Goal: Transaction & Acquisition: Purchase product/service

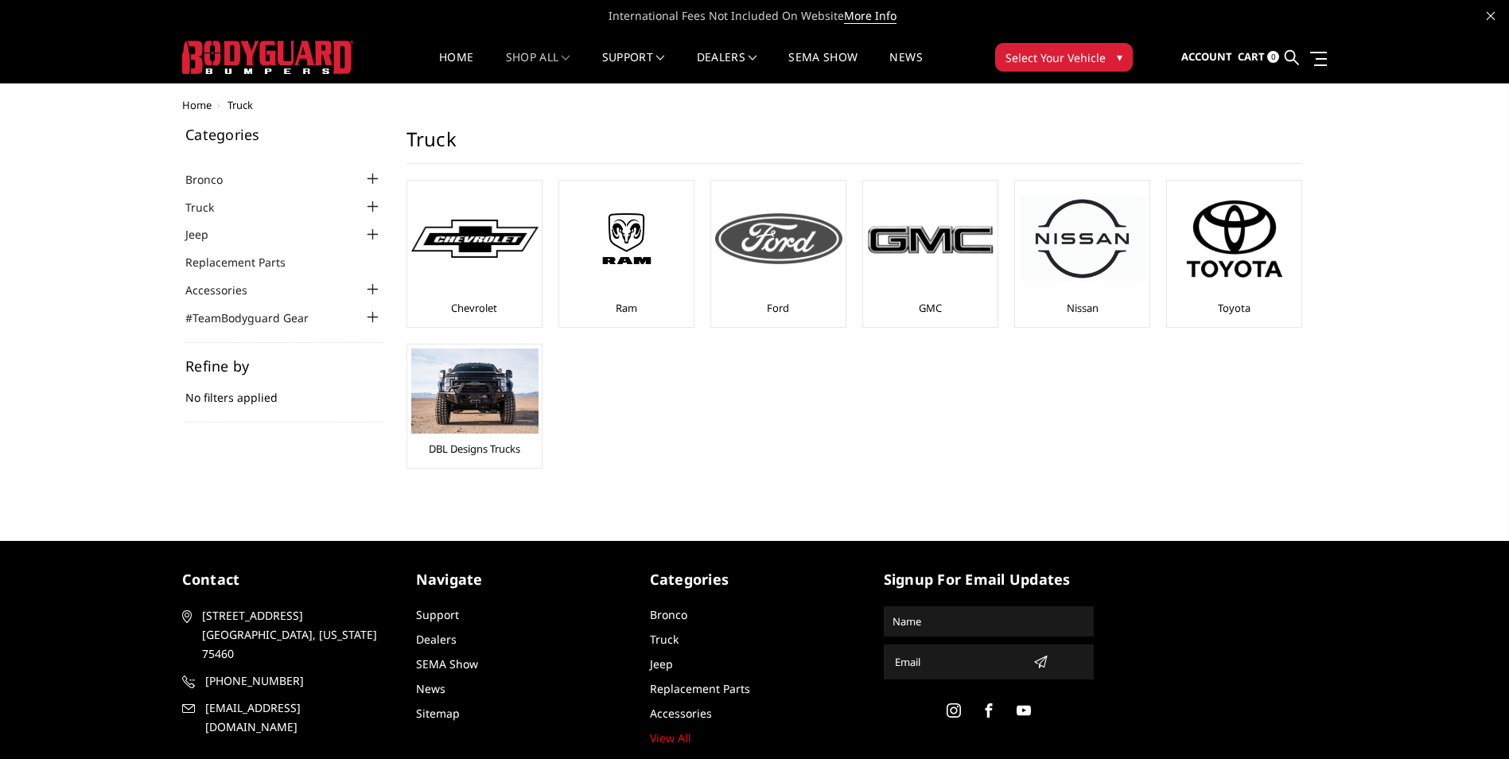
click at [801, 303] on div "Ford" at bounding box center [778, 253] width 126 height 138
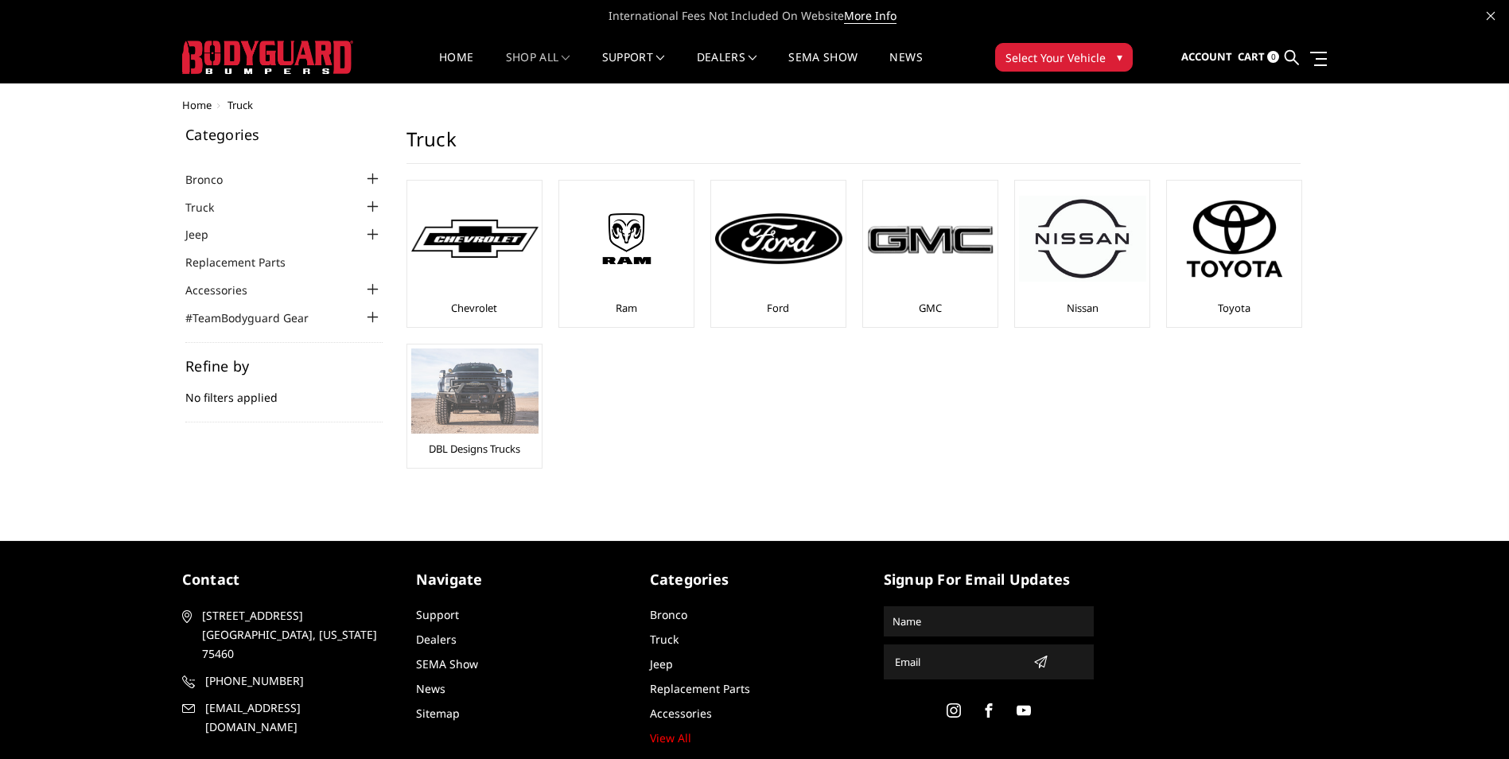
click at [500, 406] on img at bounding box center [474, 390] width 127 height 85
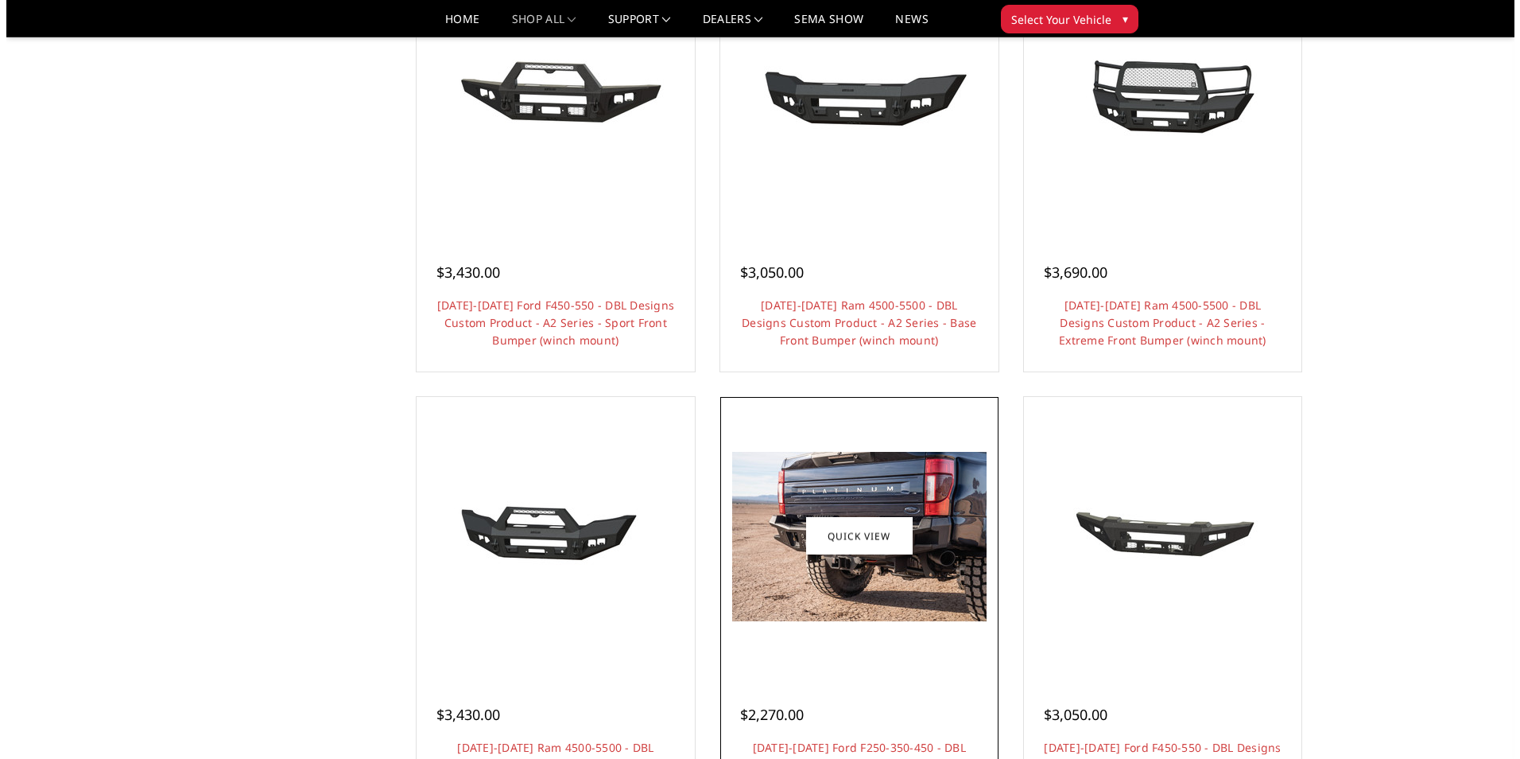
scroll to position [954, 0]
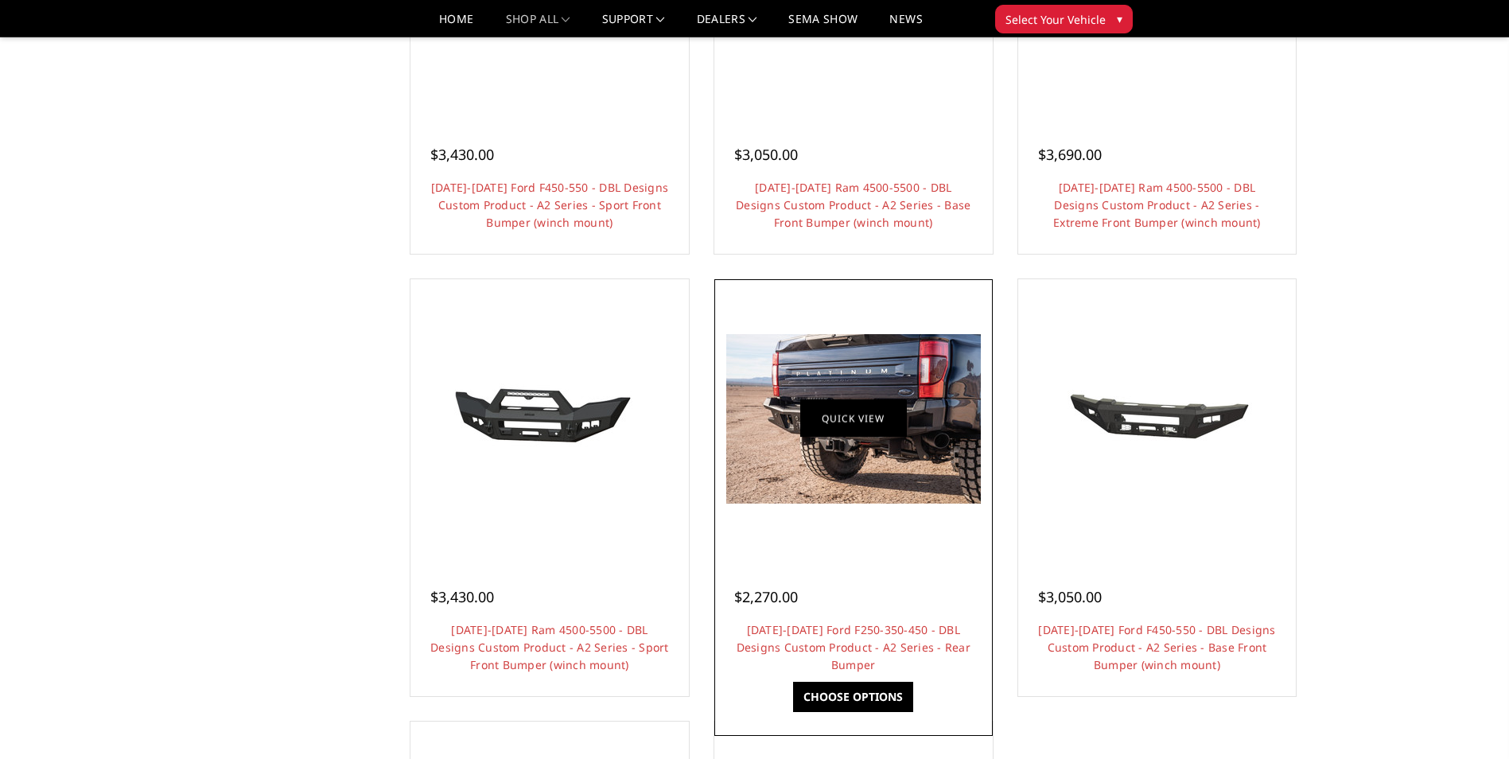
click at [847, 416] on link "Quick view" at bounding box center [853, 418] width 107 height 37
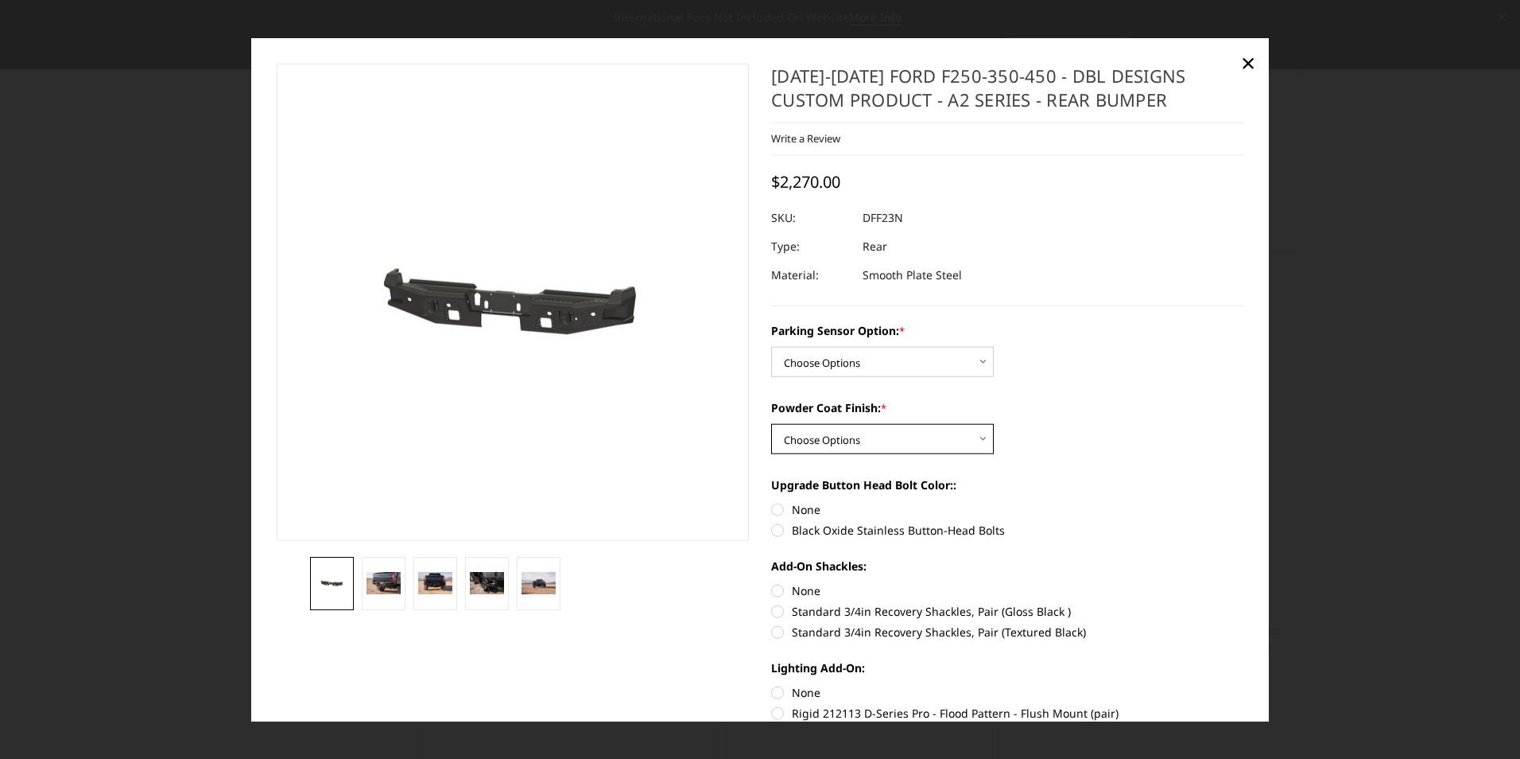
click at [974, 434] on select "Choose Options Bare metal (included) Texture black powder coat" at bounding box center [882, 439] width 223 height 30
click at [976, 359] on select "Choose Options Yes - With sensor cutouts No - Without sensor cutouts" at bounding box center [882, 362] width 223 height 30
select select "564"
click at [771, 347] on select "Choose Options Yes - With sensor cutouts No - Without sensor cutouts" at bounding box center [882, 362] width 223 height 30
click at [973, 435] on select "Choose Options Bare metal (included) Texture black powder coat" at bounding box center [882, 439] width 223 height 30
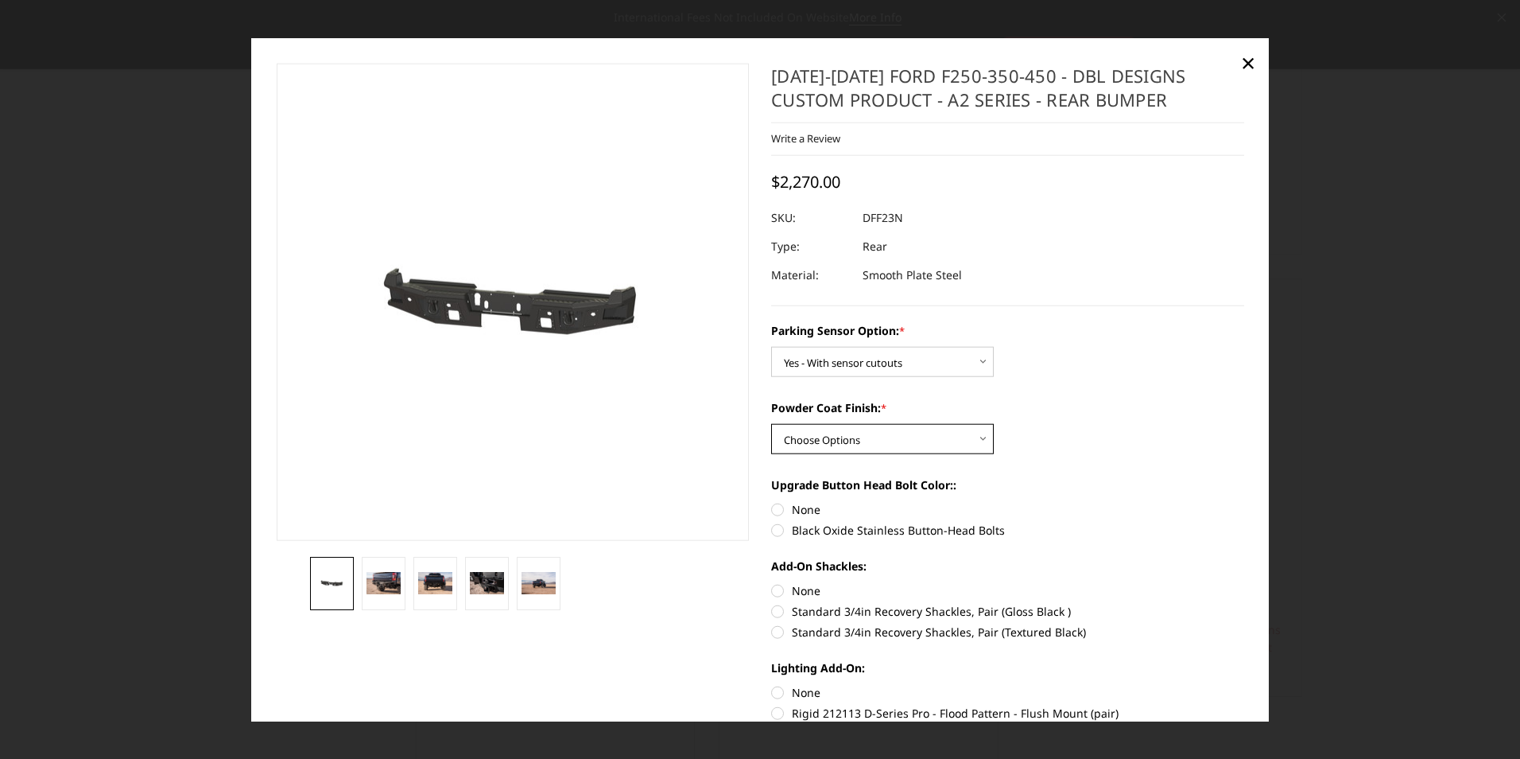
select select "549"
click at [771, 424] on select "Choose Options Bare metal (included) Texture black powder coat" at bounding box center [882, 439] width 223 height 30
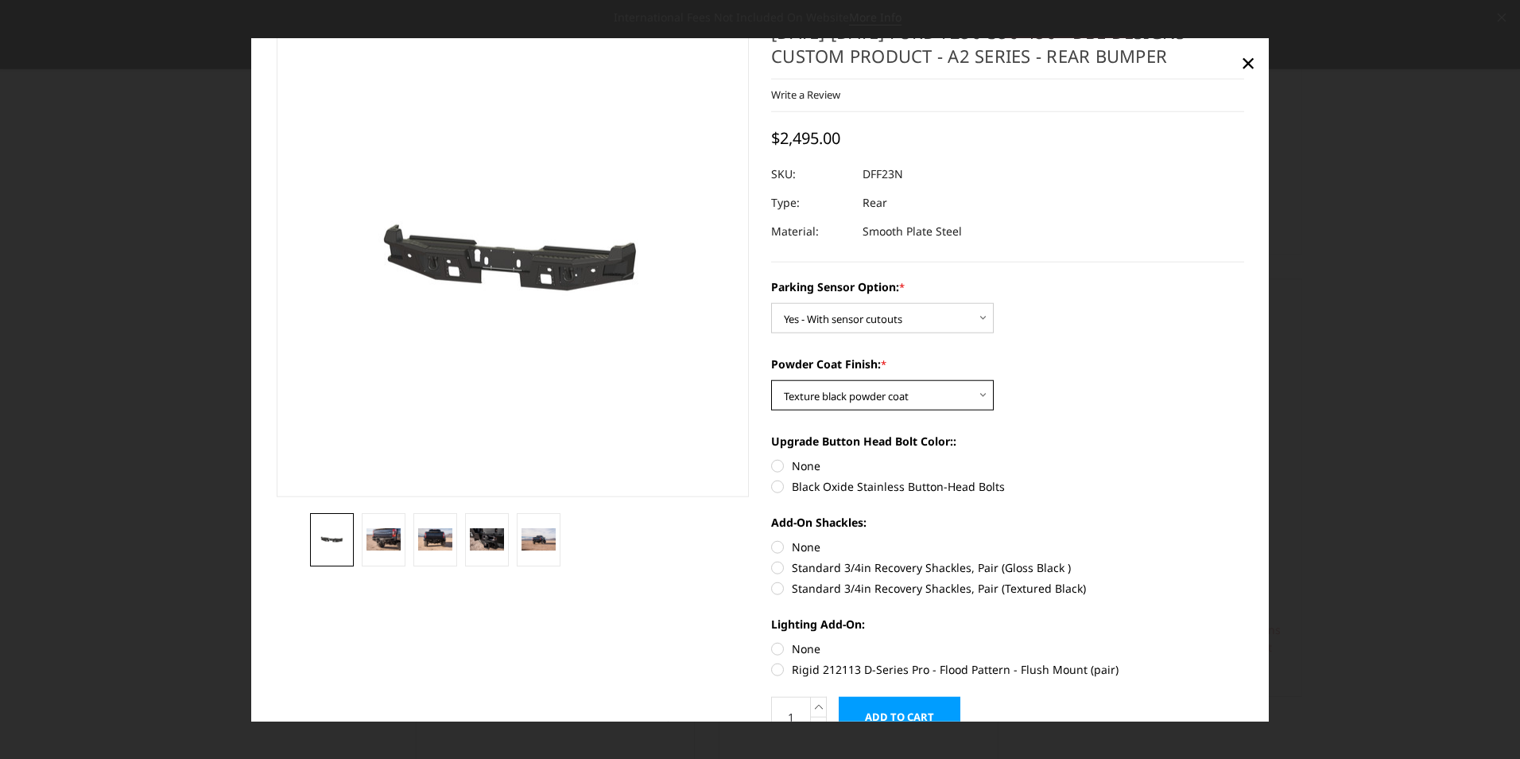
scroll to position [80, 0]
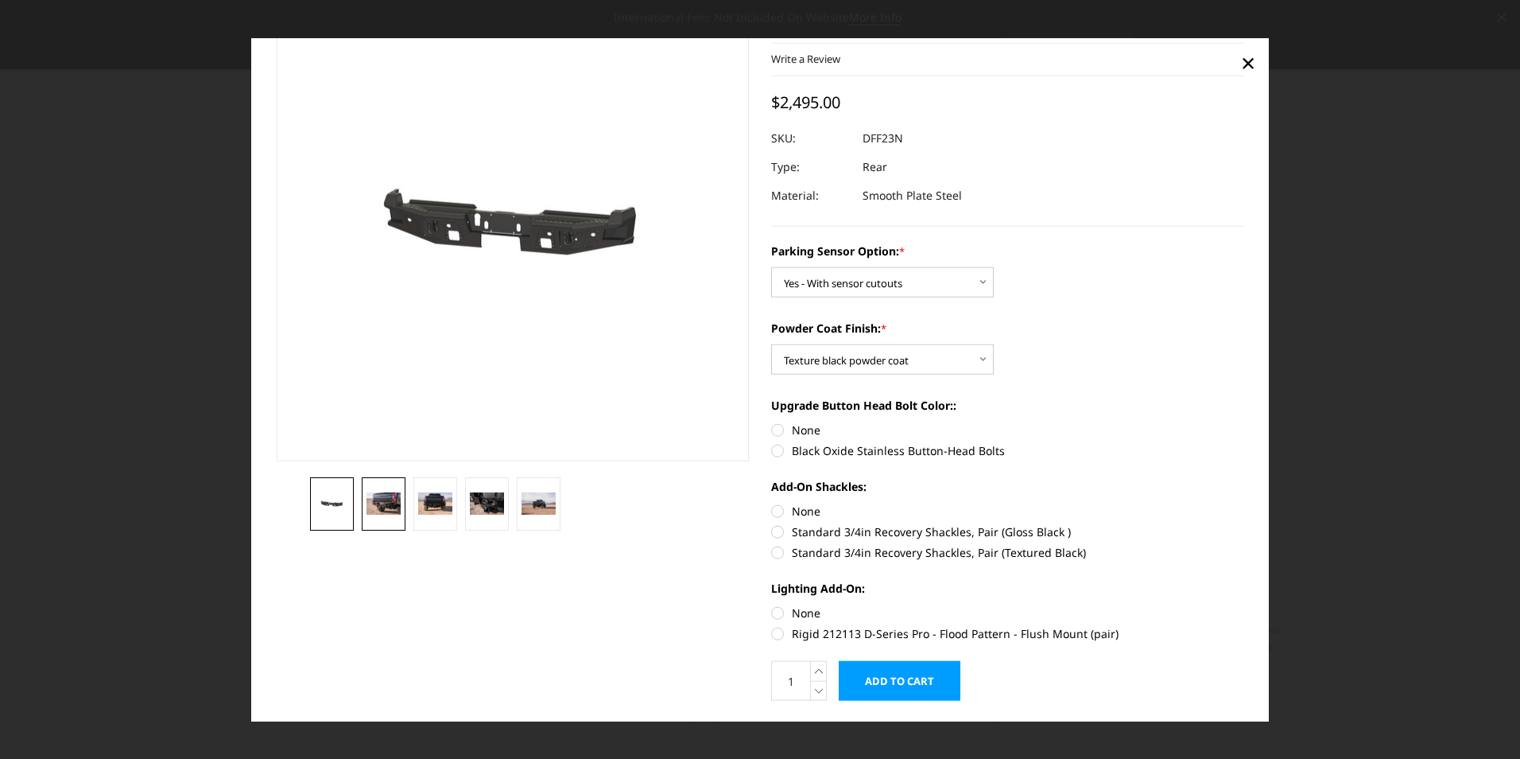
click at [376, 499] on img at bounding box center [384, 502] width 34 height 23
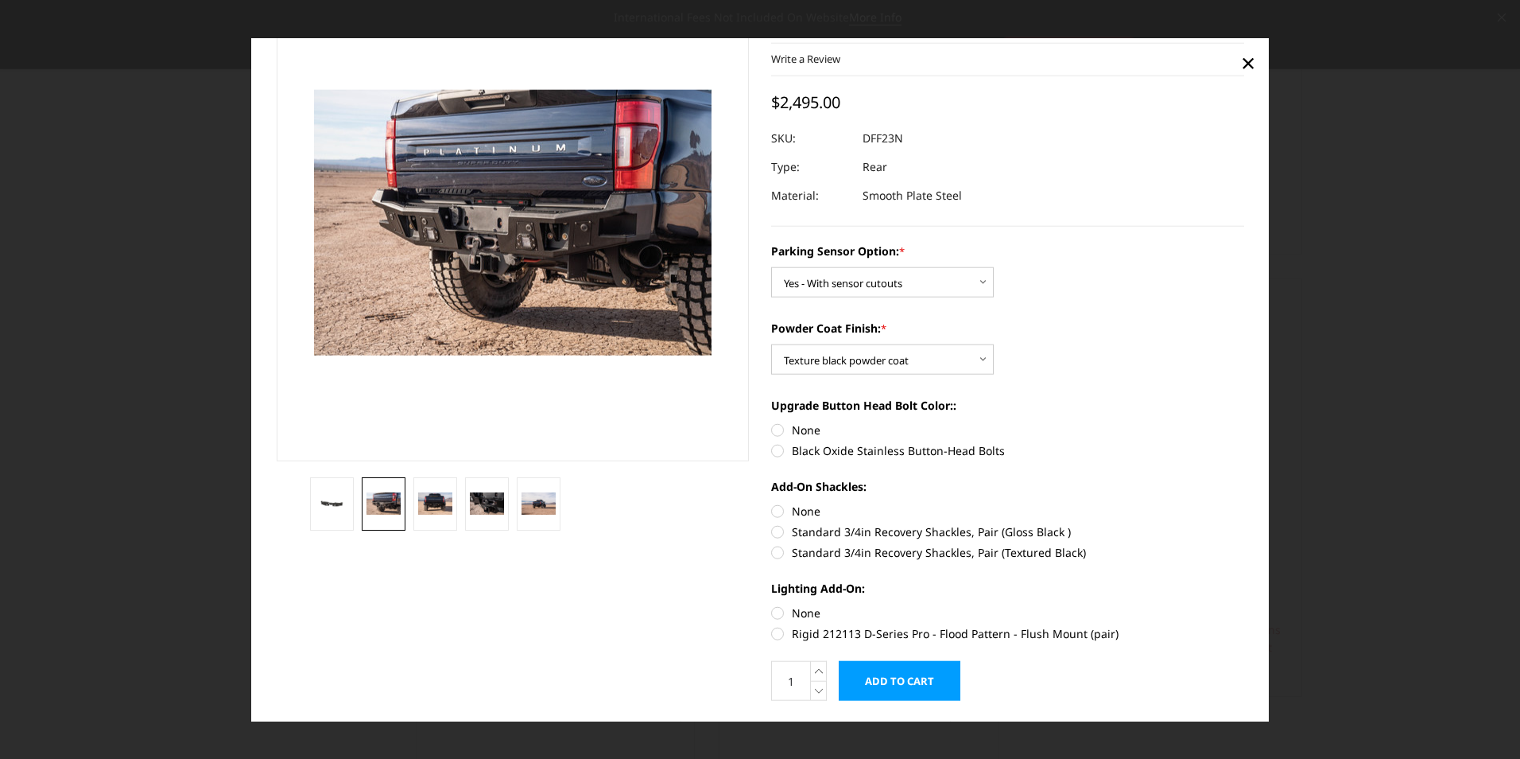
scroll to position [41, 0]
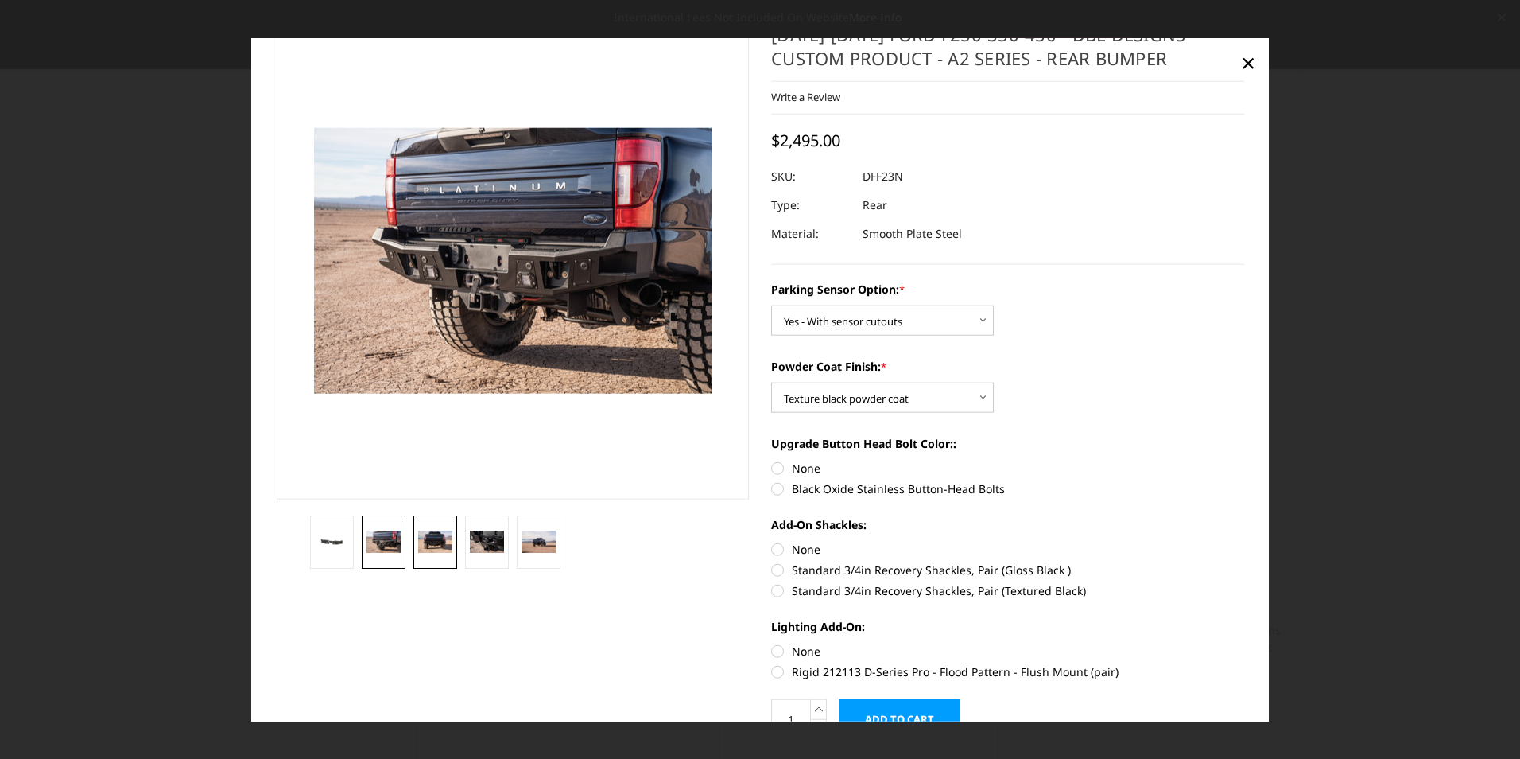
click at [441, 538] on img at bounding box center [435, 541] width 34 height 23
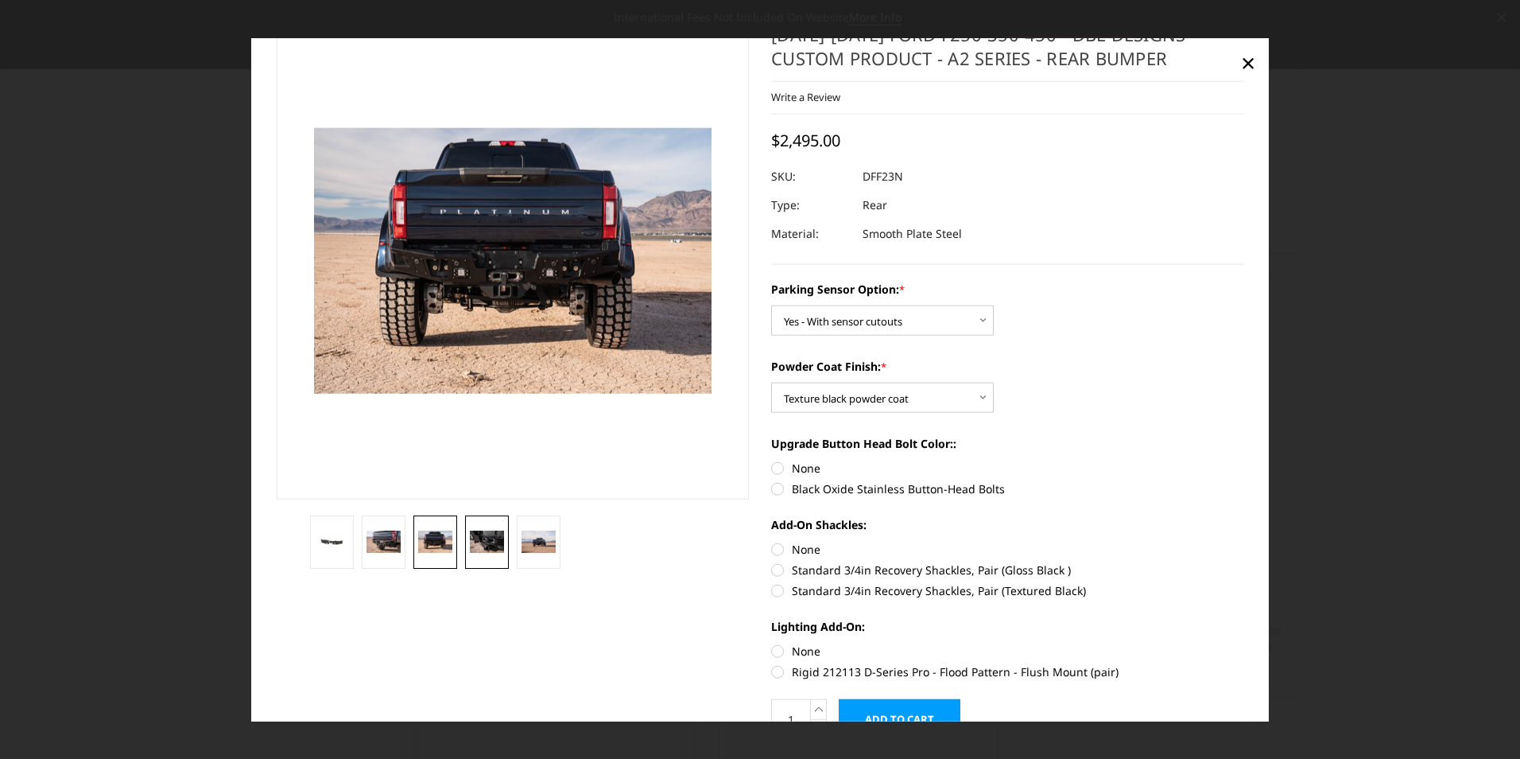
click at [497, 541] on img at bounding box center [487, 541] width 34 height 23
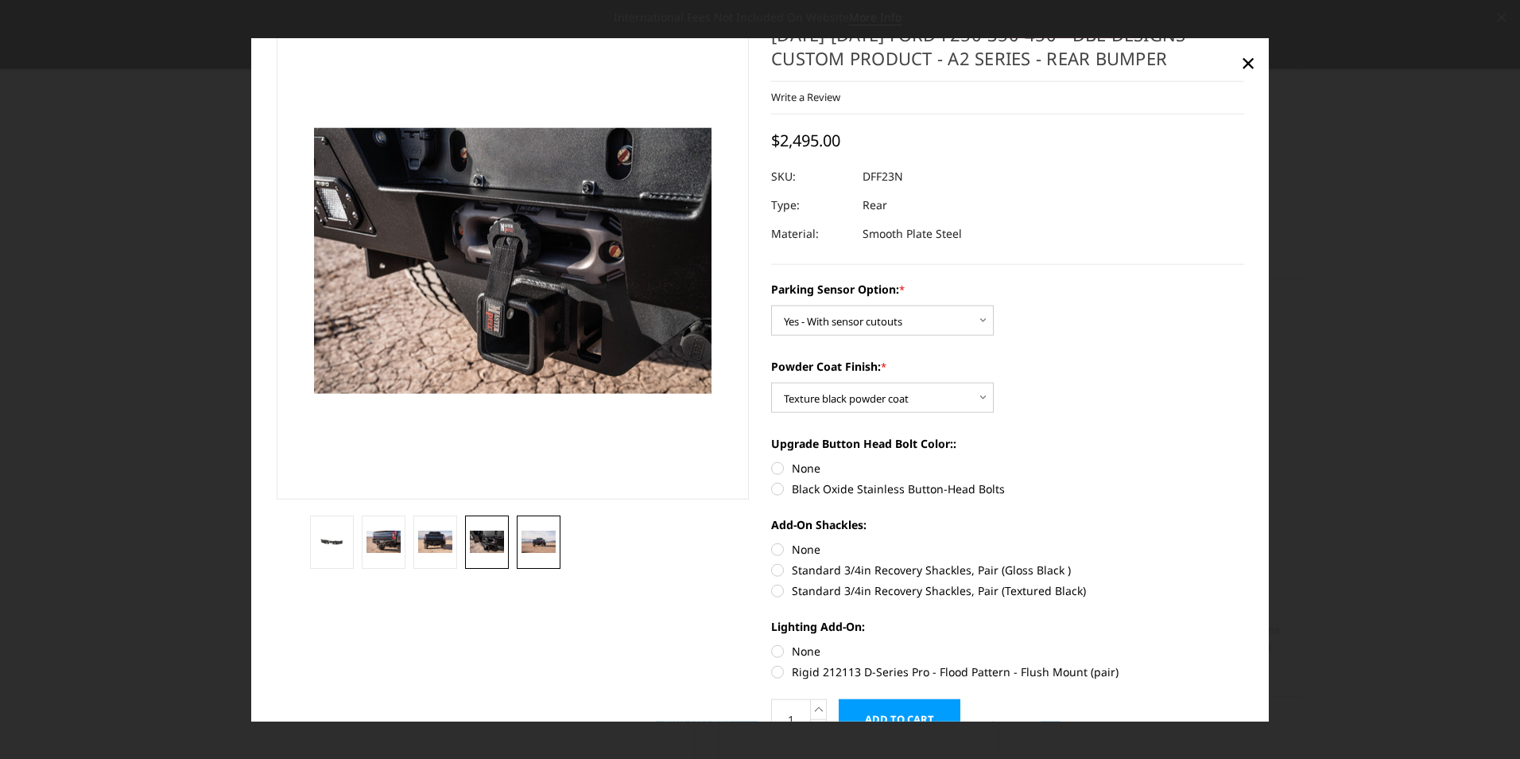
click at [526, 534] on img at bounding box center [539, 541] width 34 height 22
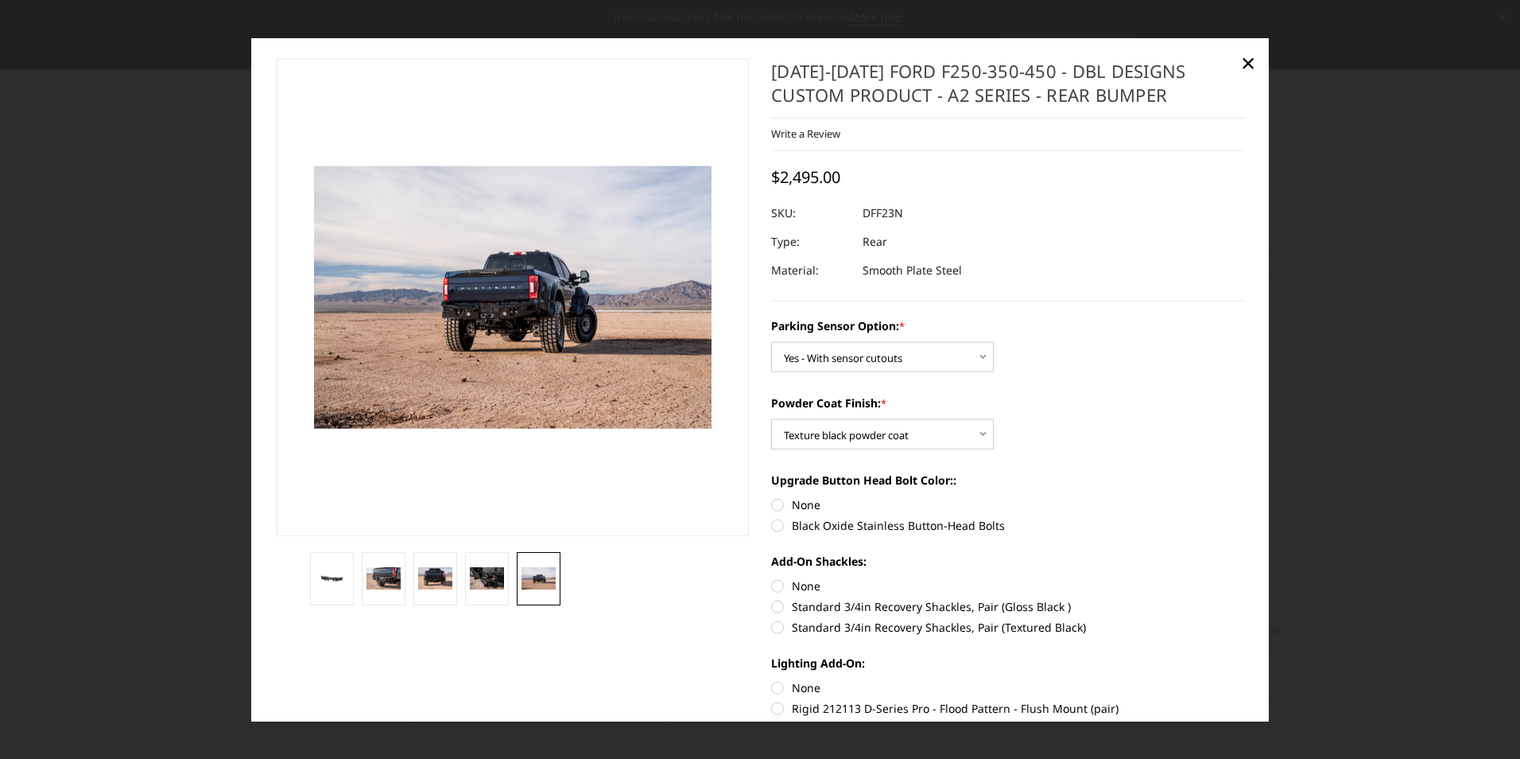
scroll to position [0, 0]
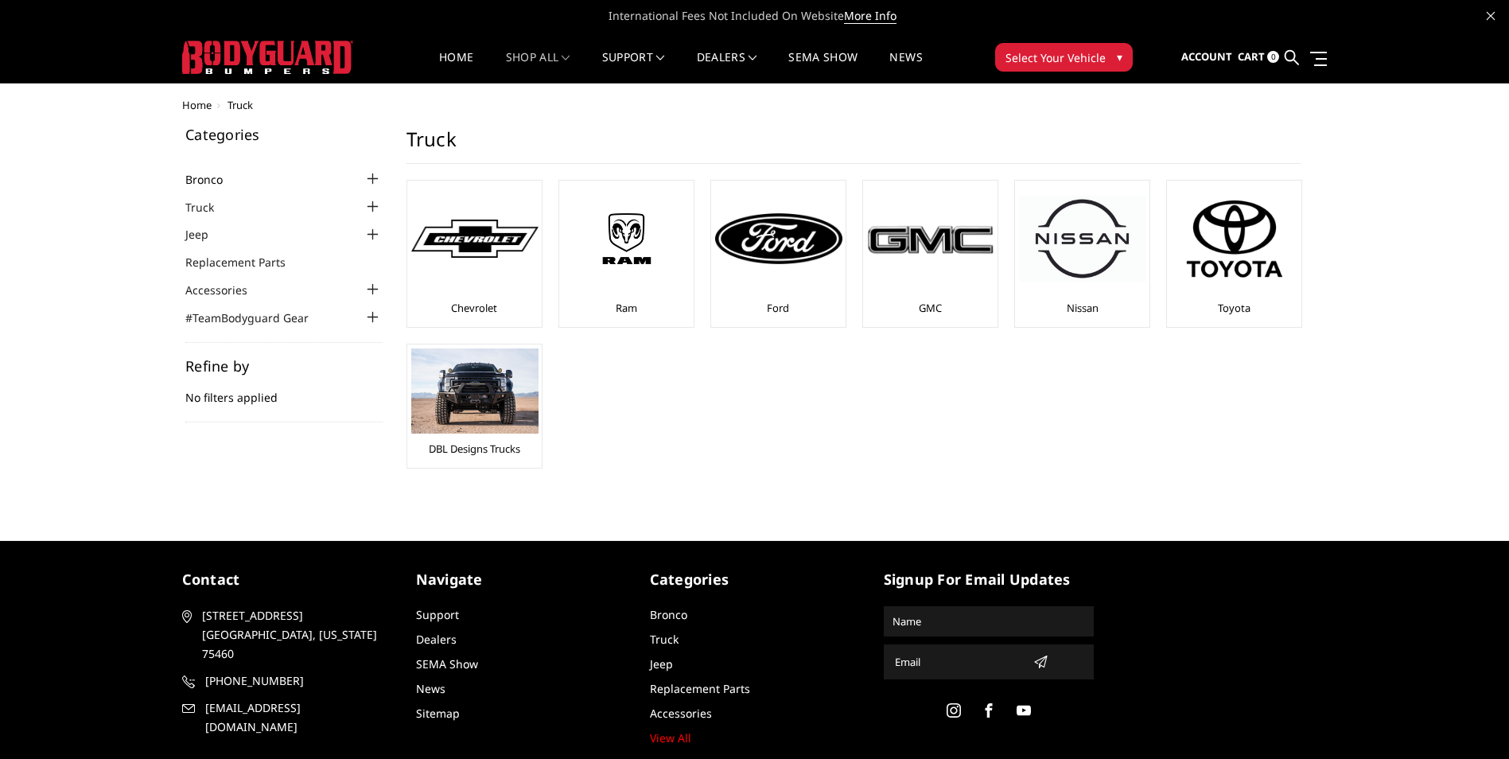
click at [235, 181] on link "Bronco" at bounding box center [213, 179] width 57 height 17
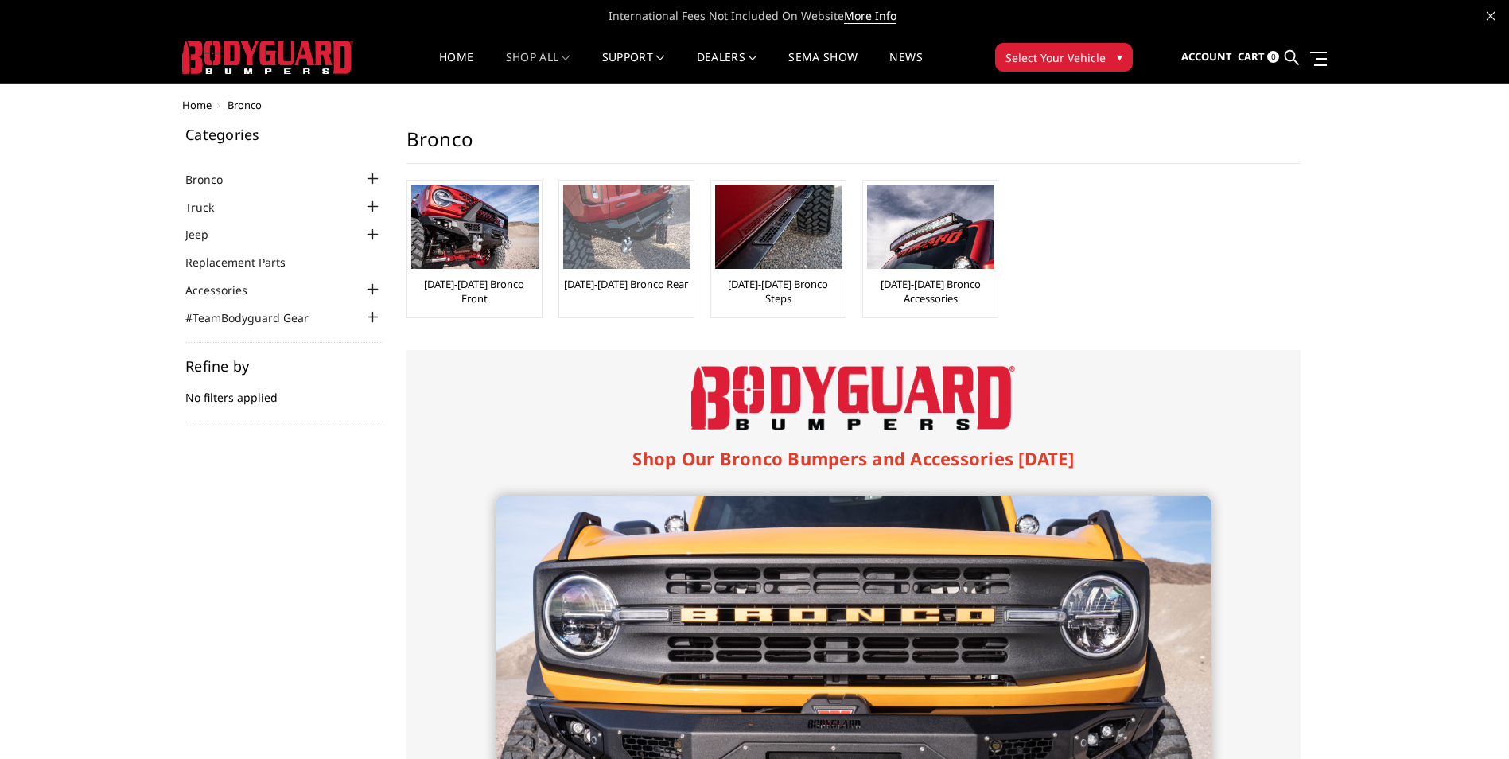
click at [645, 258] on img at bounding box center [626, 226] width 127 height 84
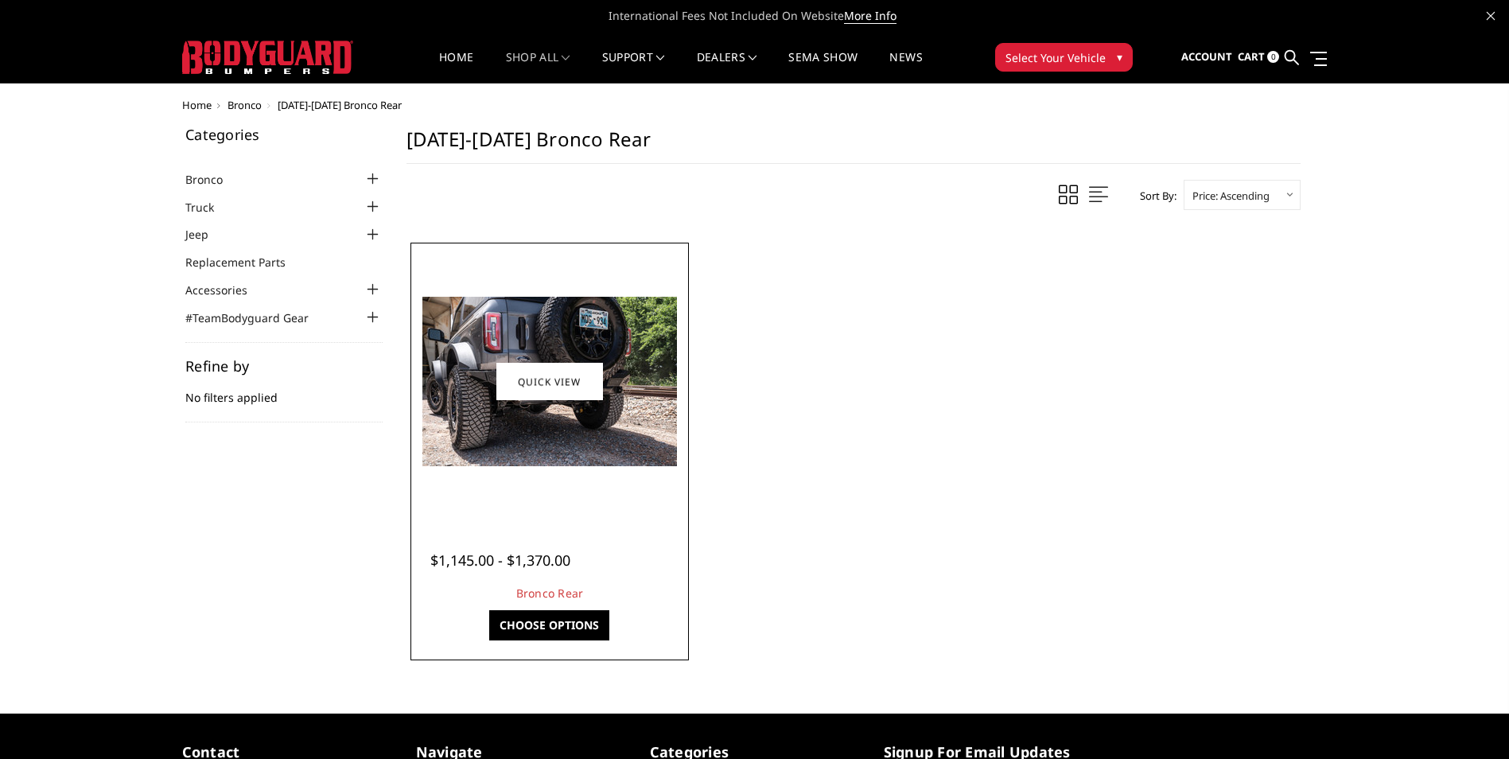
click at [549, 428] on img at bounding box center [549, 381] width 254 height 169
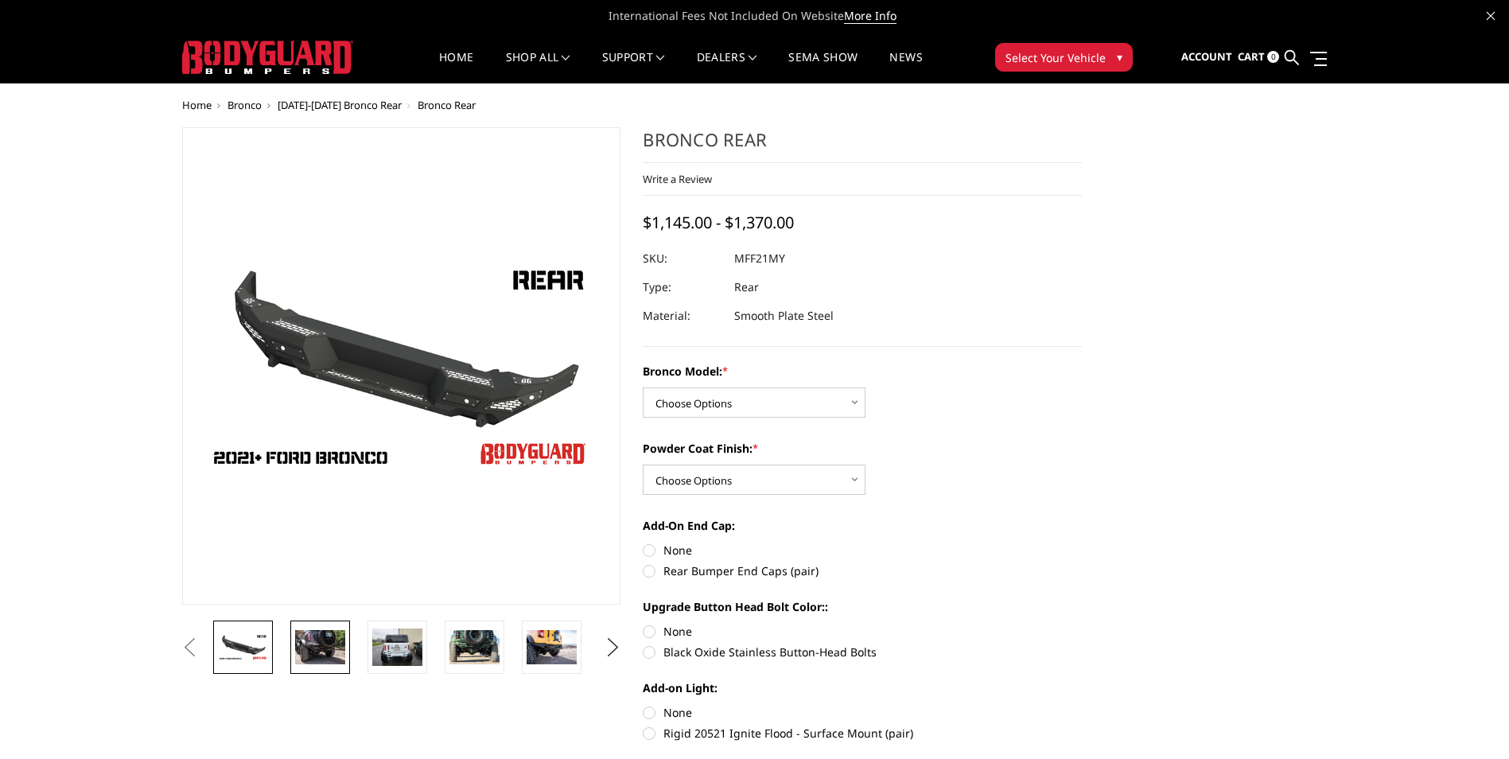
click at [319, 650] on img at bounding box center [320, 646] width 50 height 33
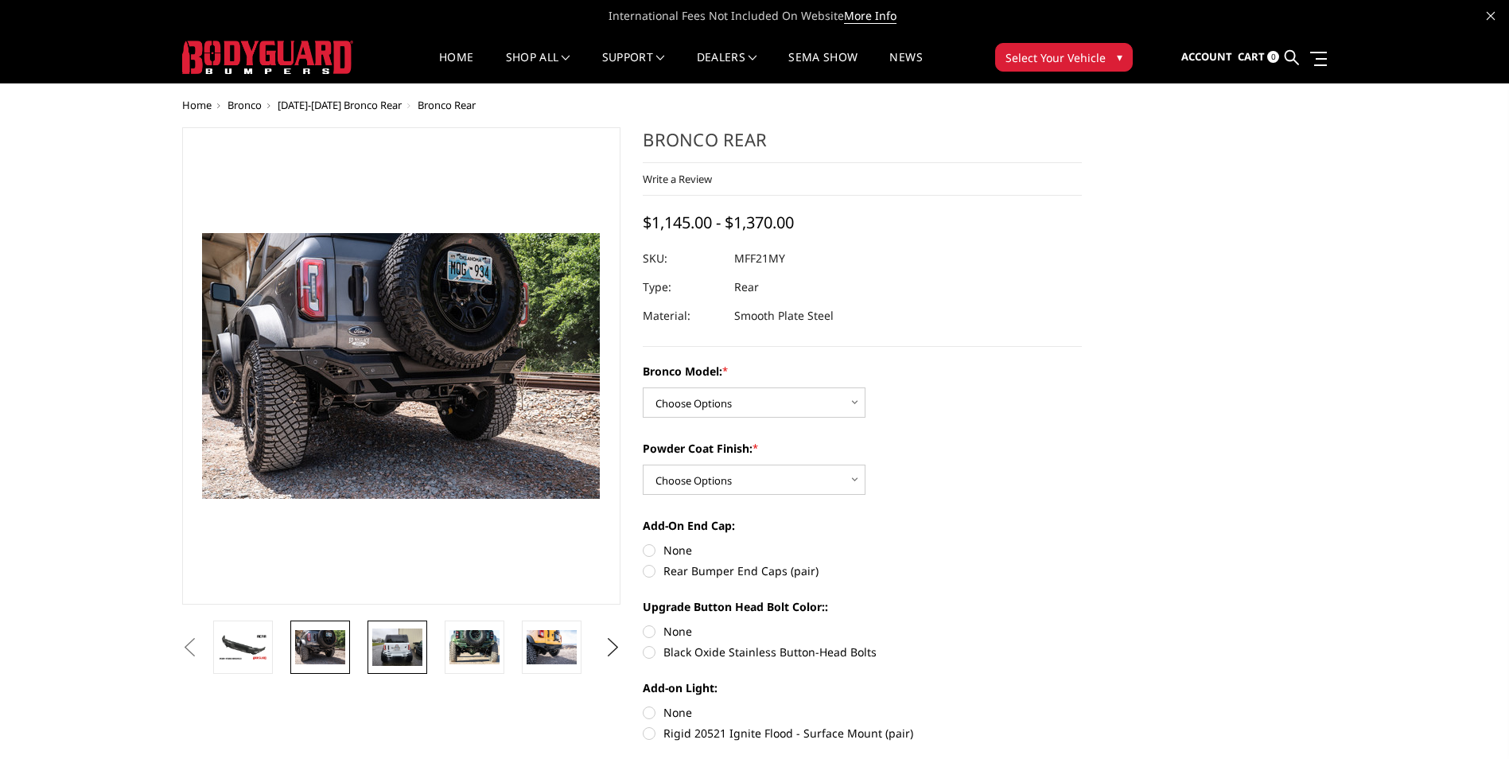
click at [385, 644] on img at bounding box center [397, 646] width 50 height 37
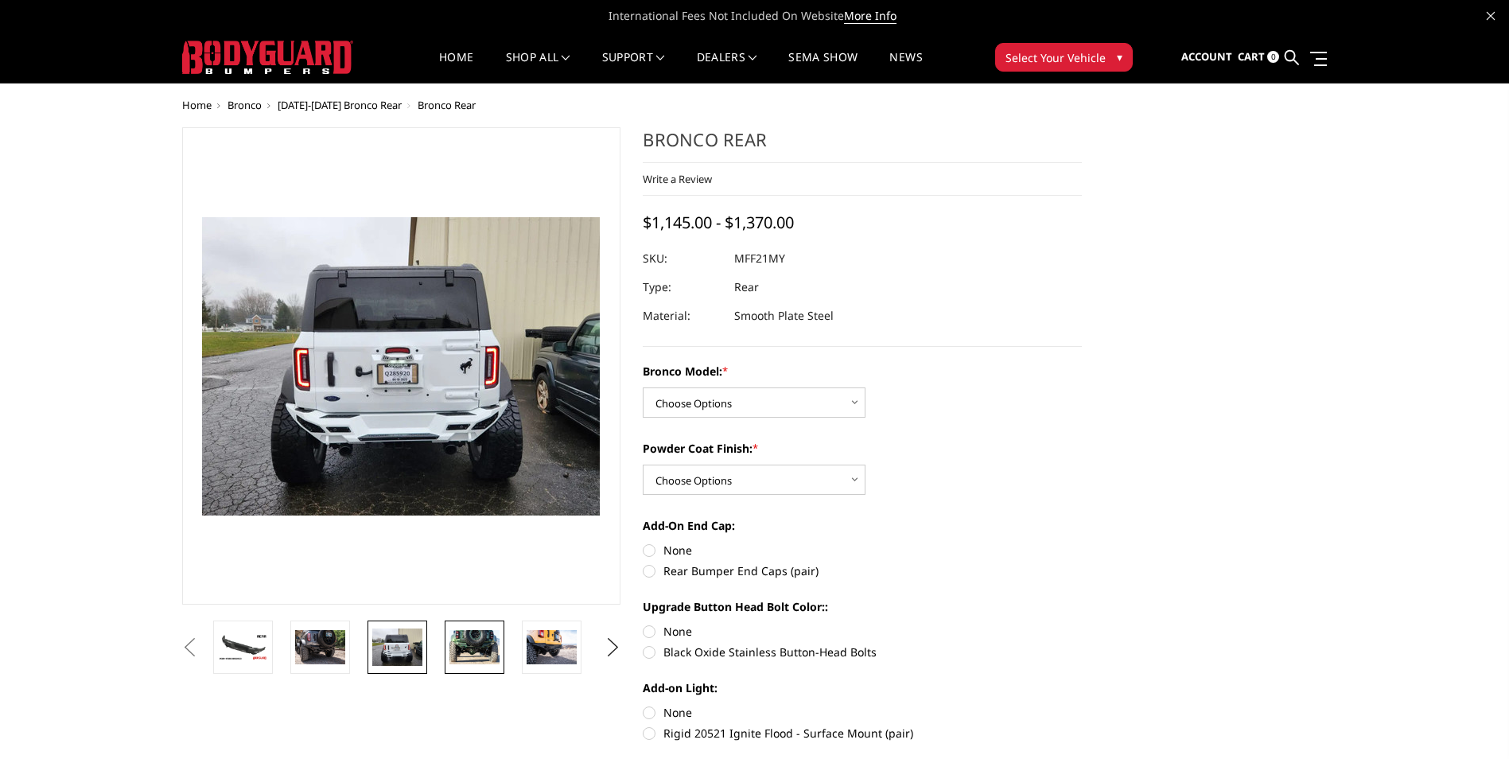
click at [465, 639] on img at bounding box center [474, 646] width 50 height 33
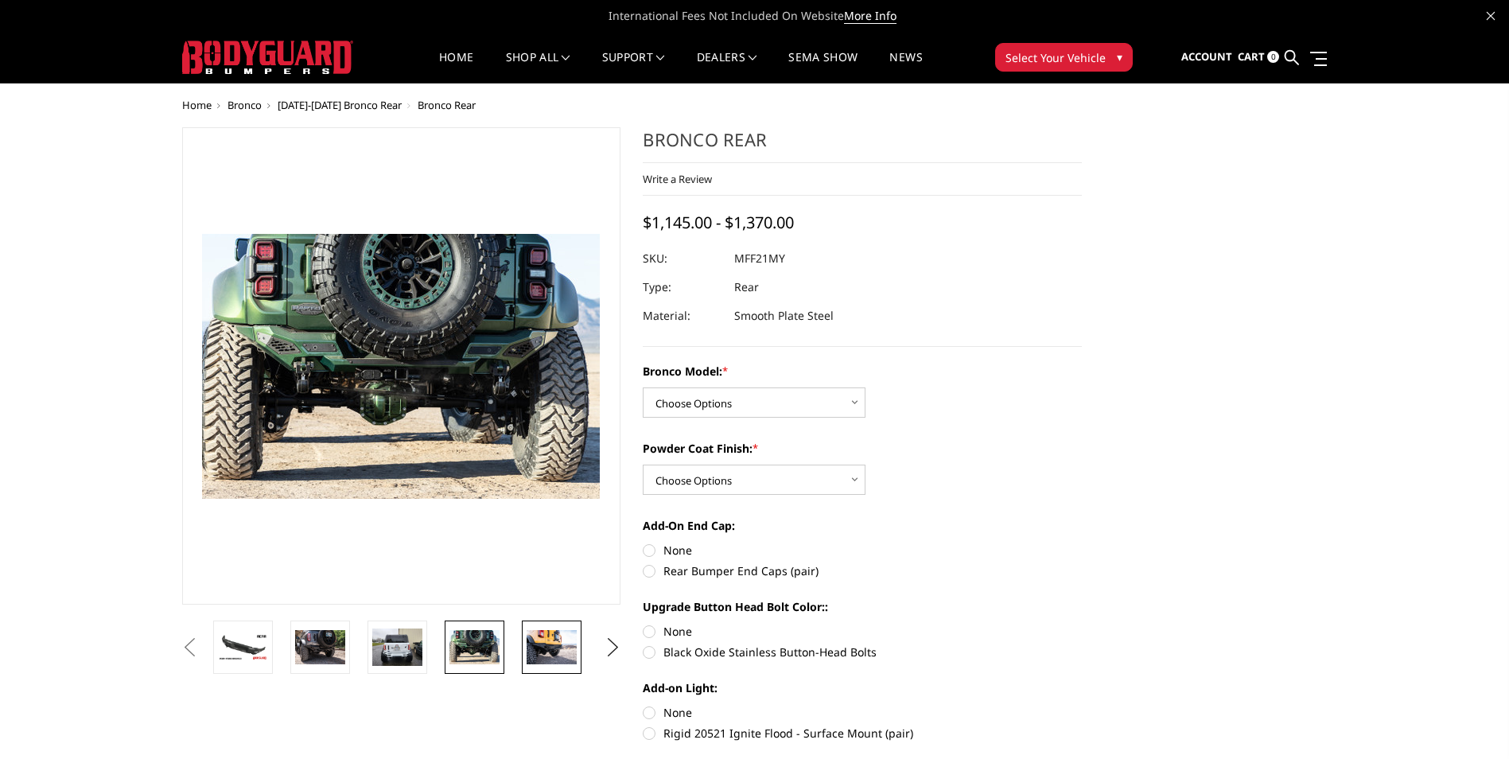
click at [546, 643] on img at bounding box center [551, 646] width 50 height 33
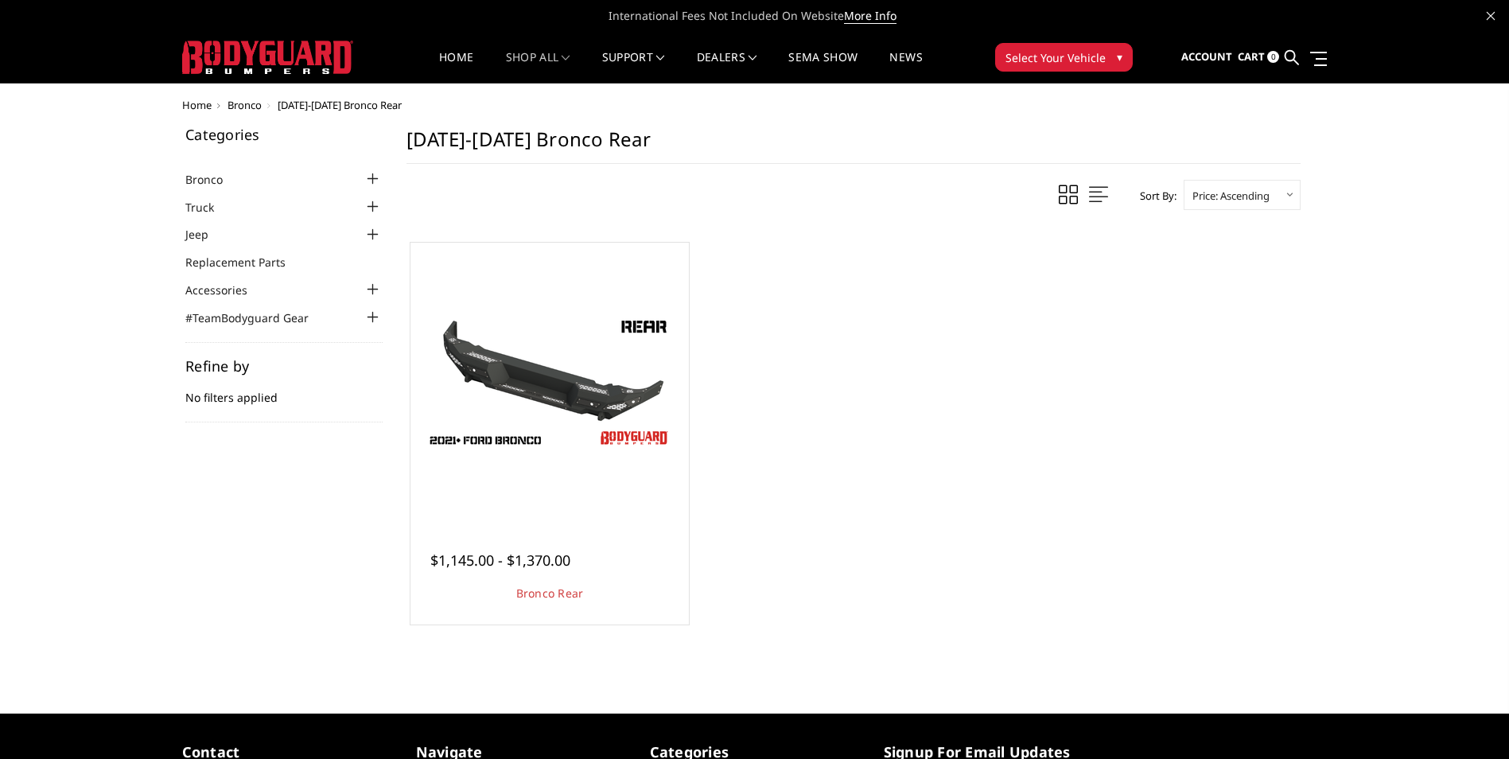
scroll to position [196, 0]
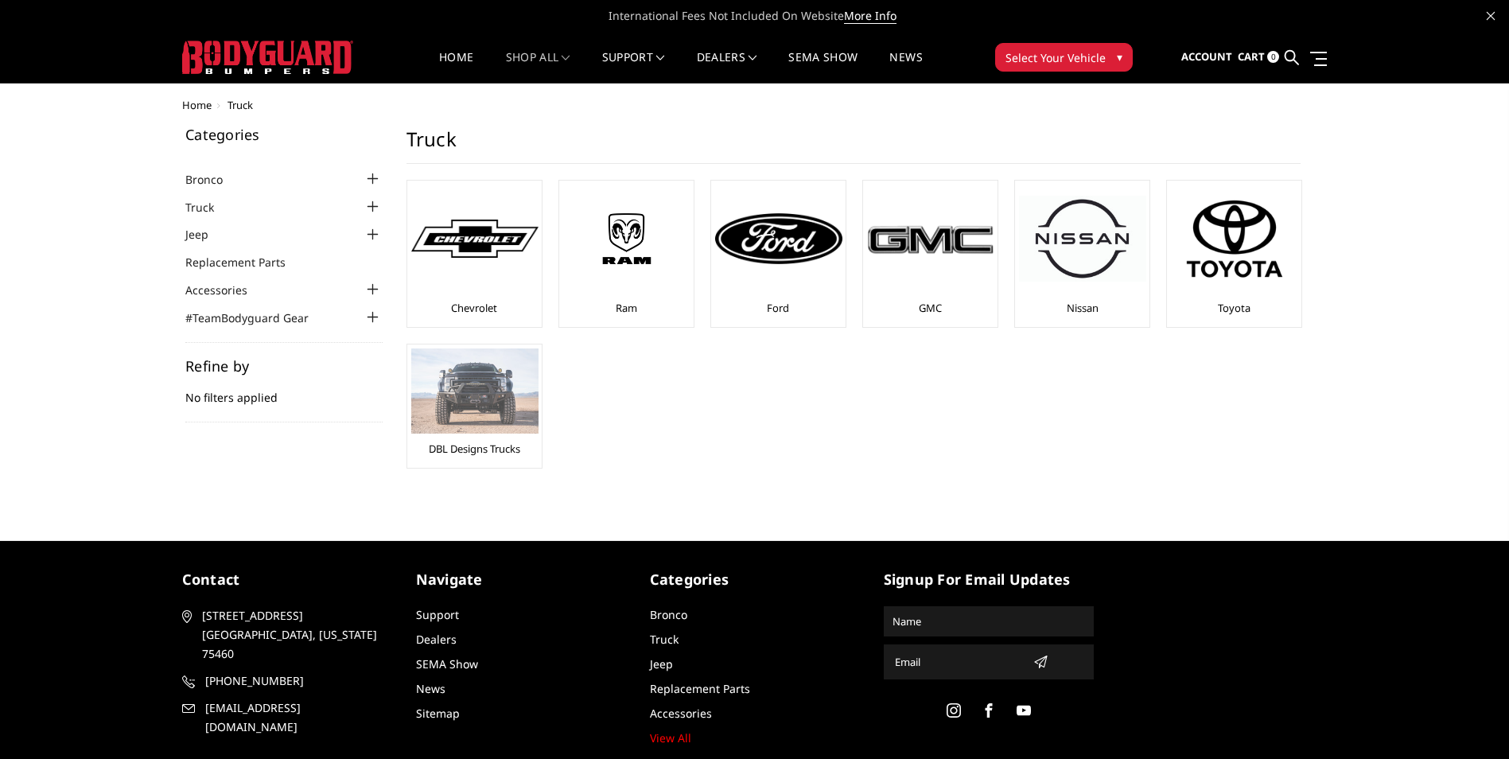
click at [468, 386] on img at bounding box center [474, 390] width 127 height 85
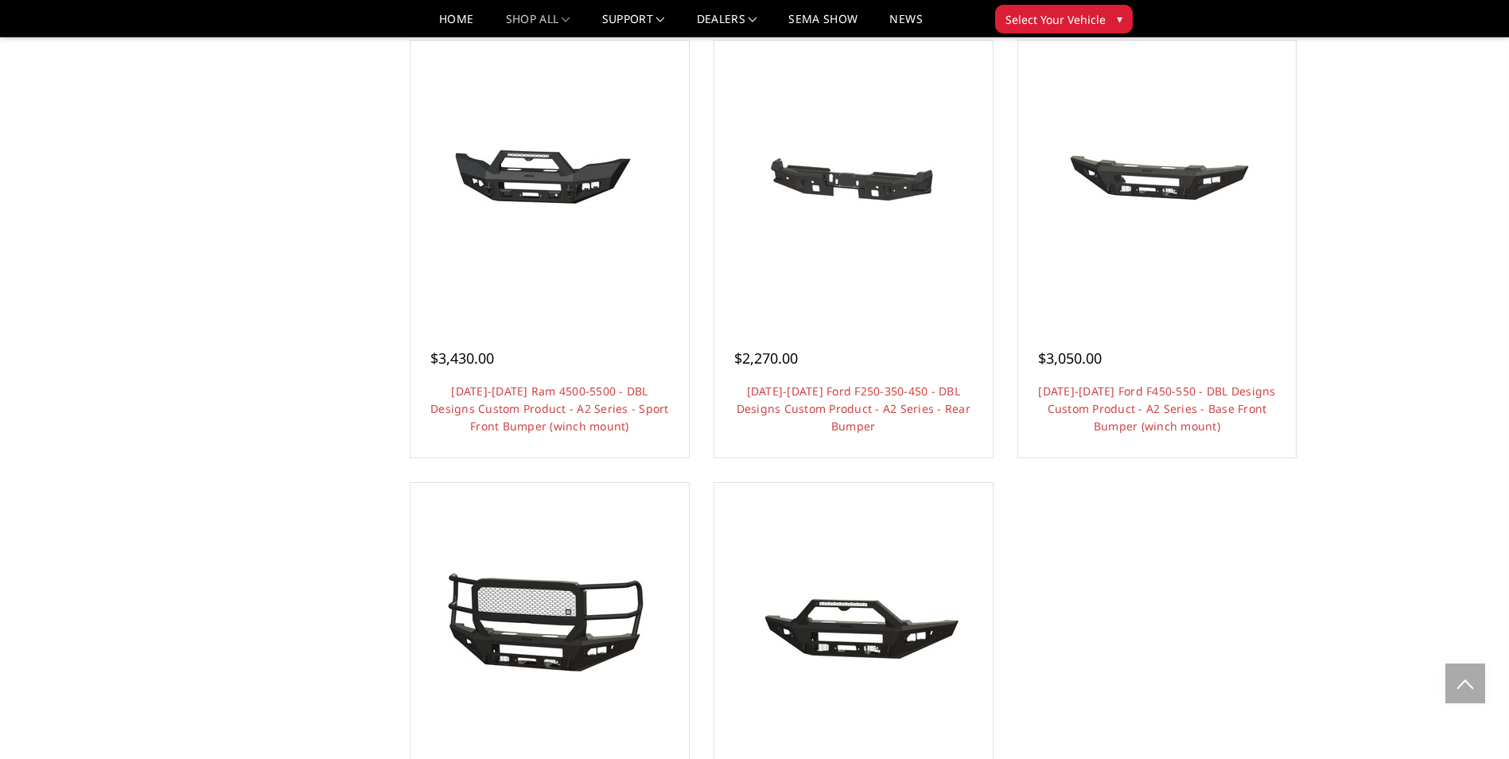
scroll to position [795, 0]
